Goal: Transaction & Acquisition: Purchase product/service

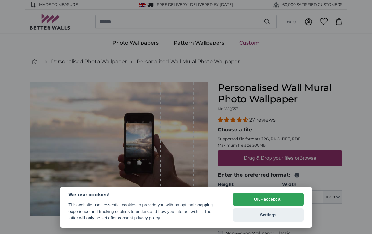
click at [267, 199] on button "OK - accept all" at bounding box center [268, 198] width 71 height 13
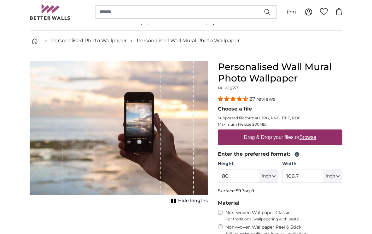
scroll to position [20, 0]
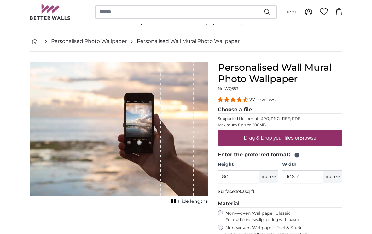
click at [269, 176] on span "inch" at bounding box center [266, 176] width 9 height 6
click at [306, 138] on u "Browse" at bounding box center [307, 137] width 17 height 5
click at [306, 132] on input "Drag & Drop your files or Browse" at bounding box center [280, 131] width 125 height 2
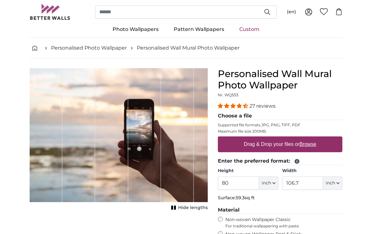
scroll to position [0, 0]
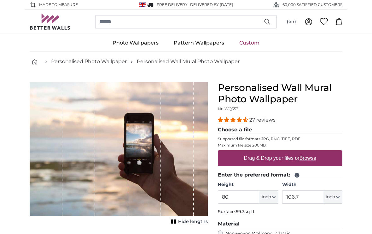
click at [199, 44] on link "Pattern Wallpapers" at bounding box center [199, 43] width 66 height 16
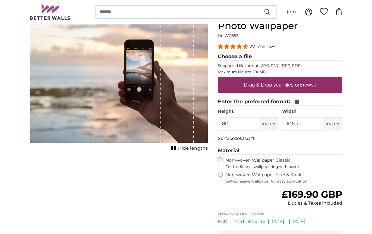
scroll to position [73, 0]
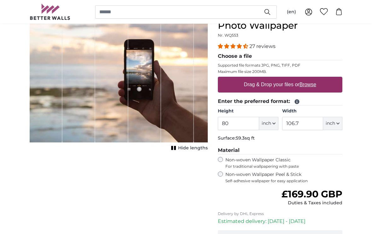
click at [329, 124] on span "inch" at bounding box center [330, 123] width 9 height 6
click at [329, 140] on link "Centimeter (cm)" at bounding box center [332, 139] width 55 height 11
type input "203.2"
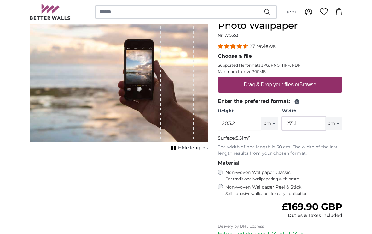
click at [299, 123] on input "271.1" at bounding box center [303, 123] width 43 height 13
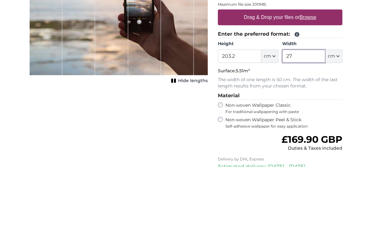
type input "2"
click at [273, 123] on icon "button" at bounding box center [274, 123] width 3 height 1
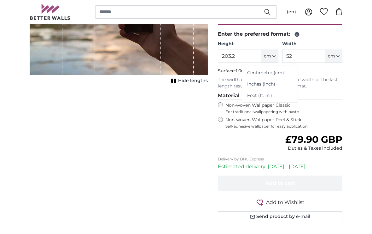
click at [271, 73] on link "Centimeter (cm)" at bounding box center [269, 72] width 55 height 11
type input "271.1"
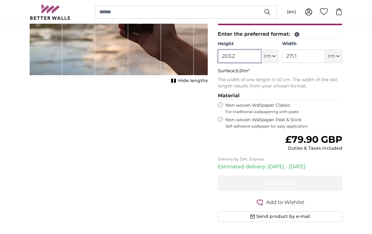
click at [235, 53] on input "203.2" at bounding box center [239, 55] width 43 height 13
type input "2"
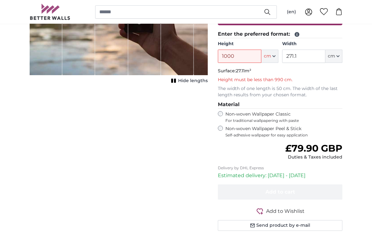
click at [297, 66] on fieldset "Enter the preferred format: Height 1000 ft cm Centimeter (cm) Inches (inch) Fee…" at bounding box center [280, 64] width 125 height 68
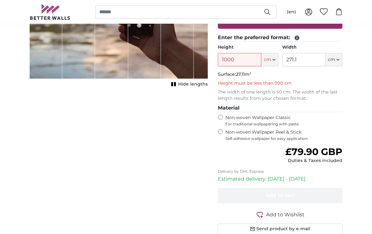
scroll to position [137, 0]
click at [237, 58] on input "1000" at bounding box center [239, 59] width 43 height 13
type input "1"
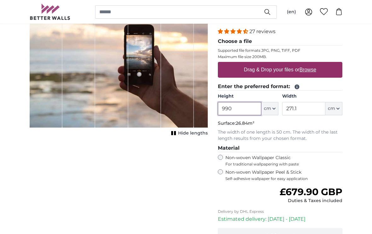
scroll to position [88, 0]
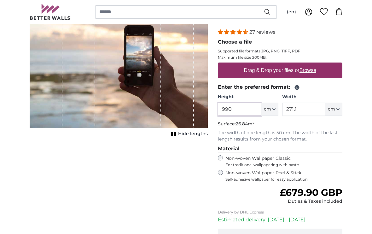
type input "990"
click at [272, 75] on label "Drag & Drop your files or Browse" at bounding box center [279, 70] width 77 height 13
click at [272, 64] on input "Drag & Drop your files or Browse" at bounding box center [280, 63] width 125 height 2
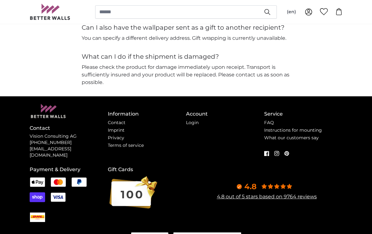
scroll to position [1670, 0]
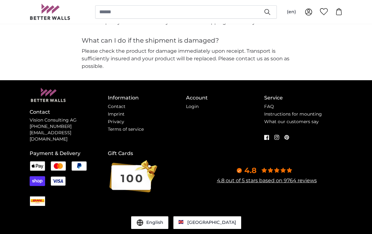
click at [116, 103] on link "Contact" at bounding box center [117, 106] width 18 height 6
